Goal: Information Seeking & Learning: Learn about a topic

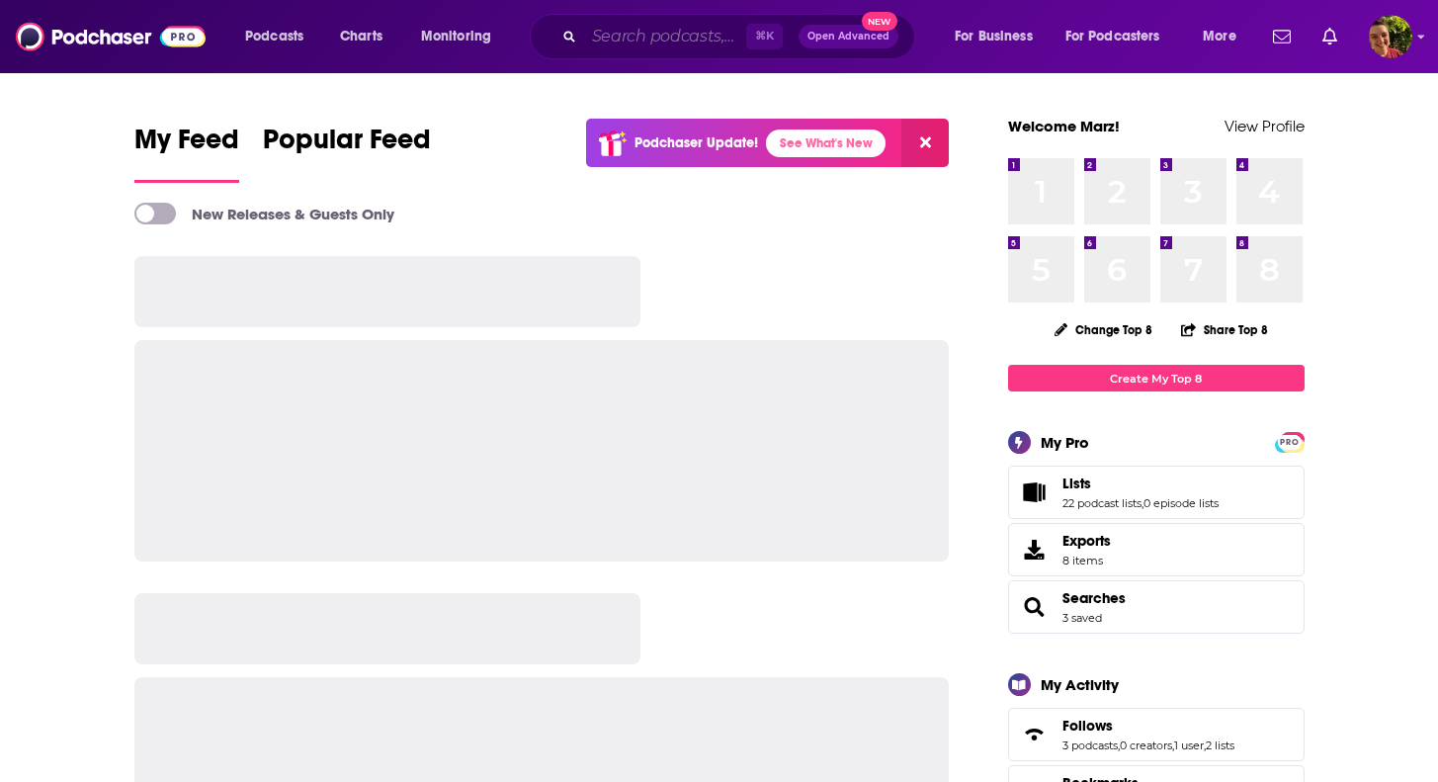
click at [623, 31] on input "Search podcasts, credits, & more..." at bounding box center [665, 37] width 162 height 32
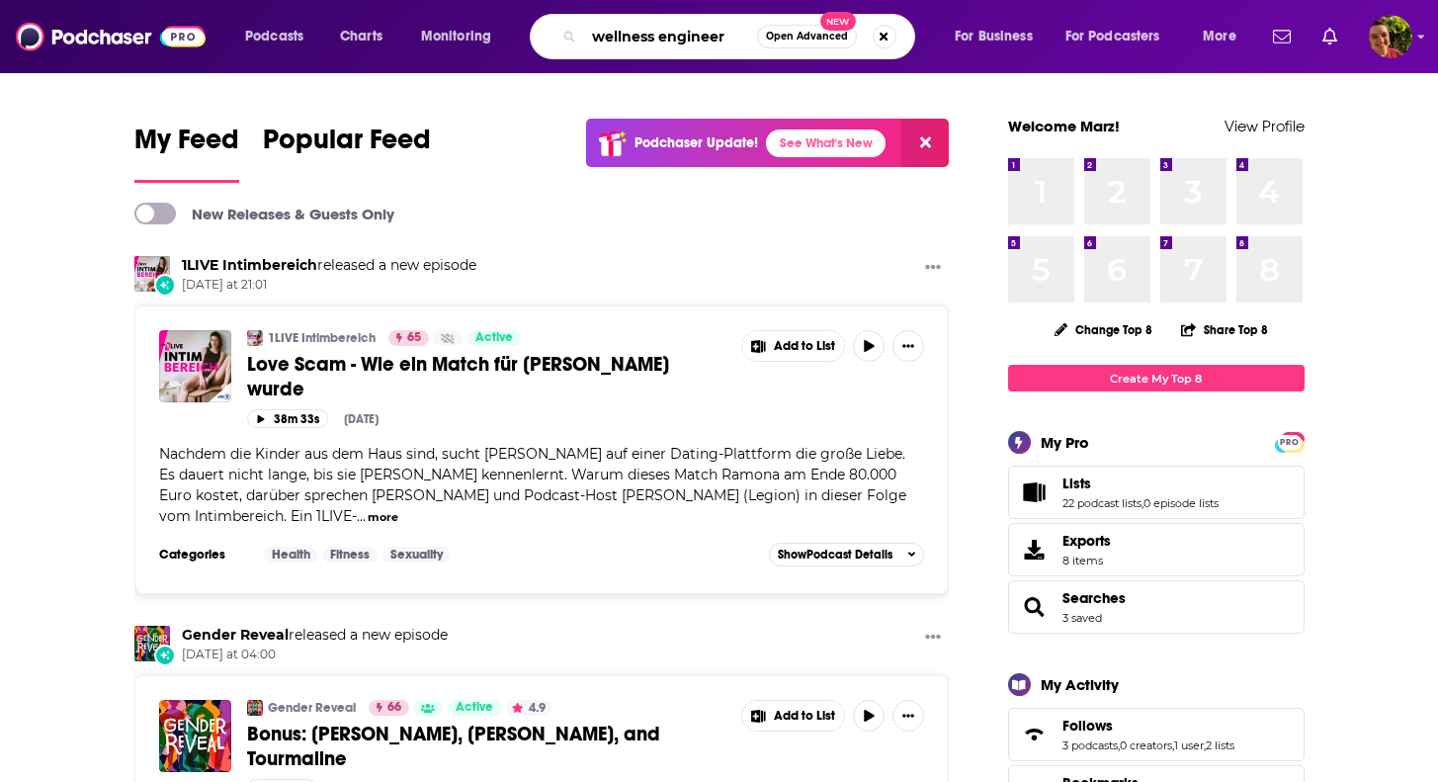
type input "wellness engineer"
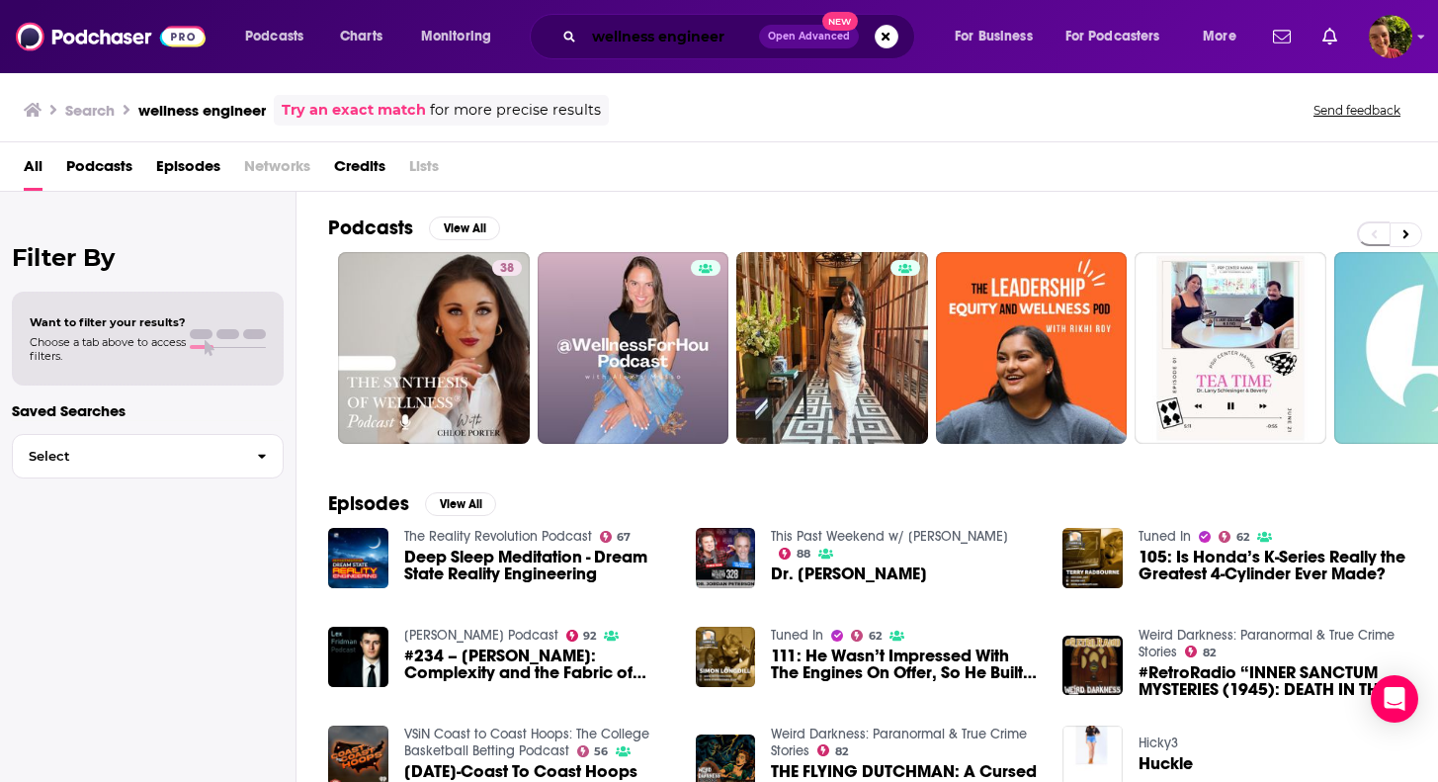
click at [618, 47] on input "wellness engineer" at bounding box center [671, 37] width 175 height 32
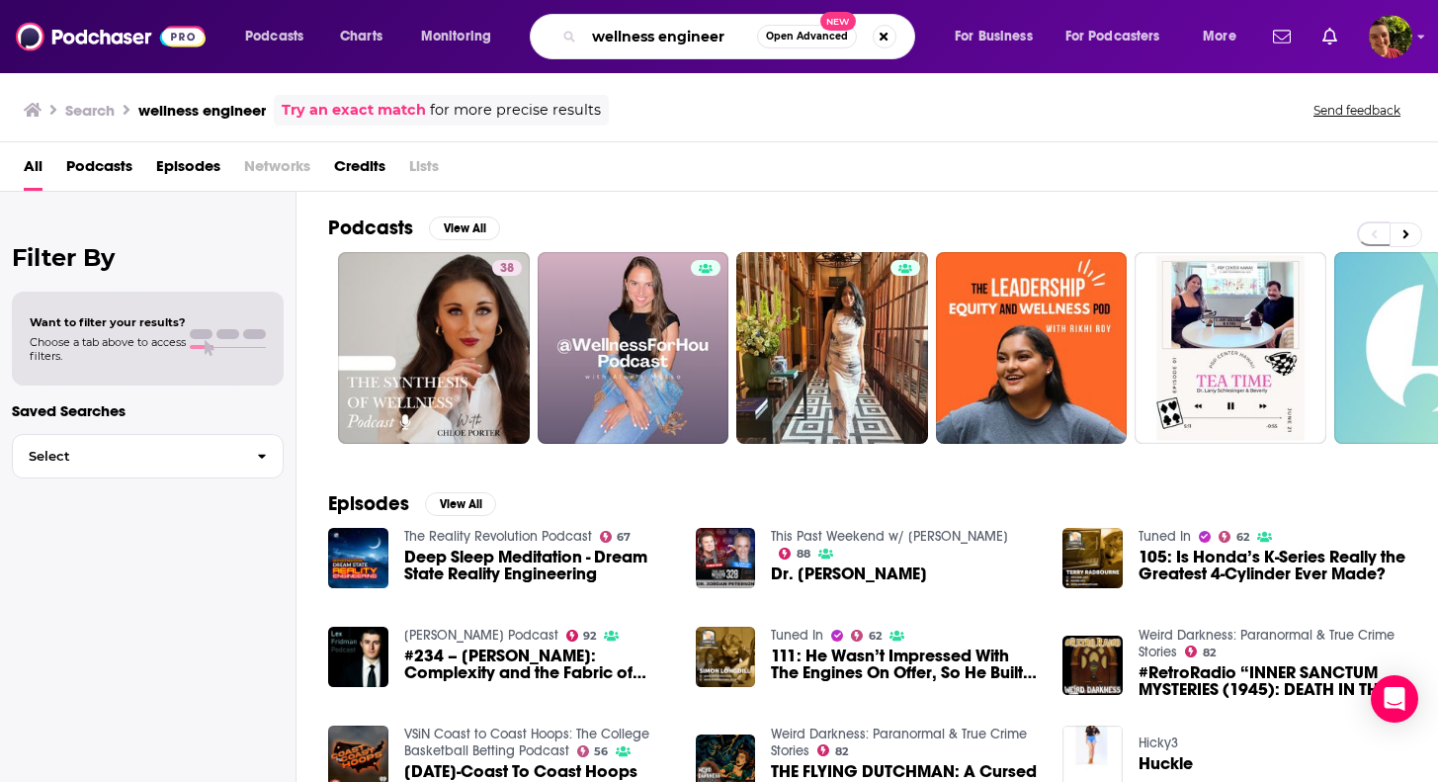
click at [618, 47] on input "wellness engineer" at bounding box center [670, 37] width 173 height 32
type input "him and her"
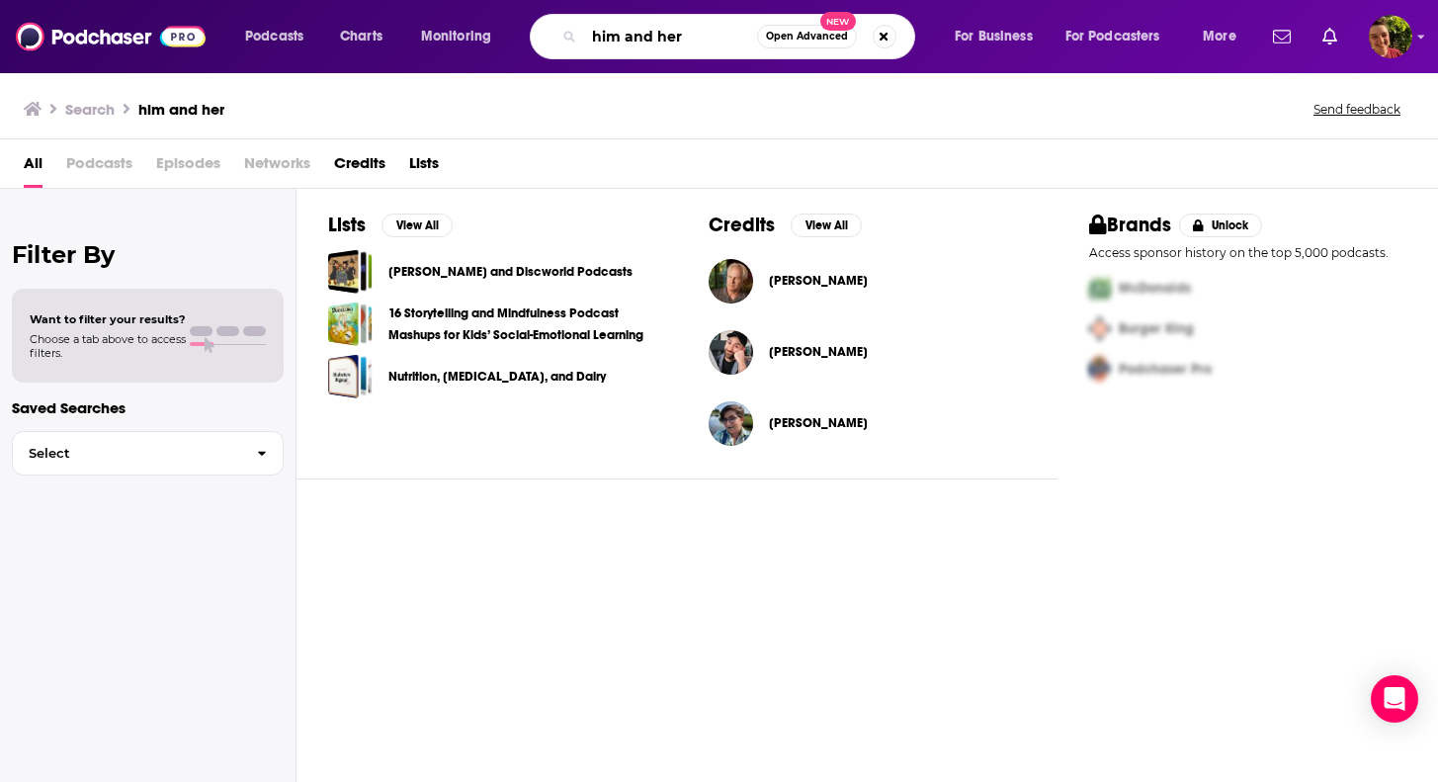
click at [683, 26] on input "him and her" at bounding box center [670, 37] width 173 height 32
